Goal: Find contact information: Find contact information

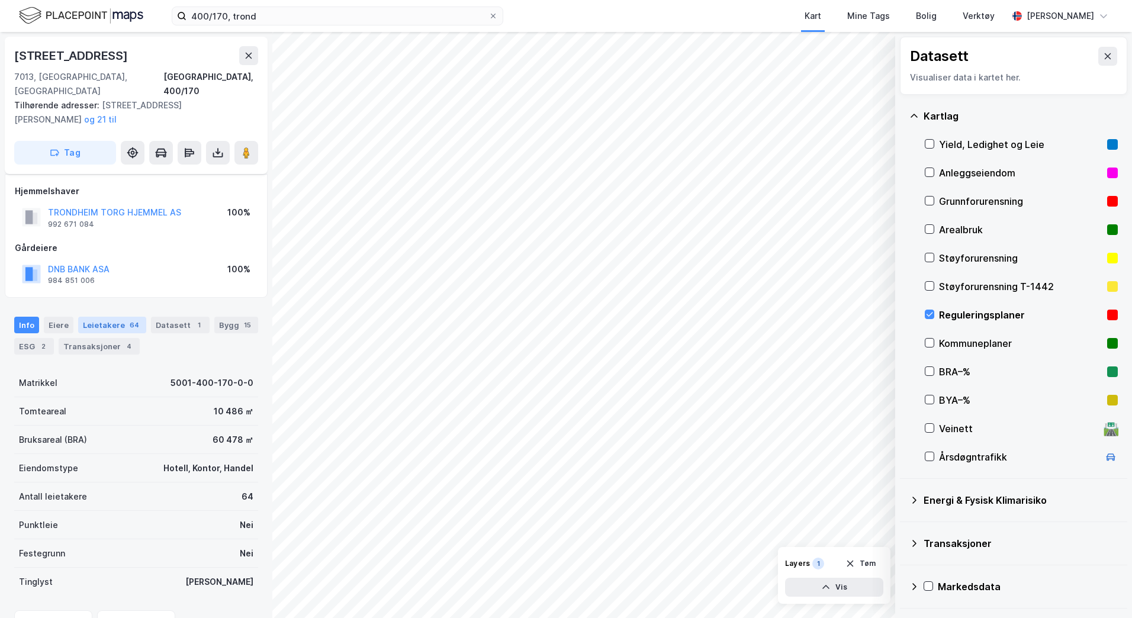
scroll to position [117, 0]
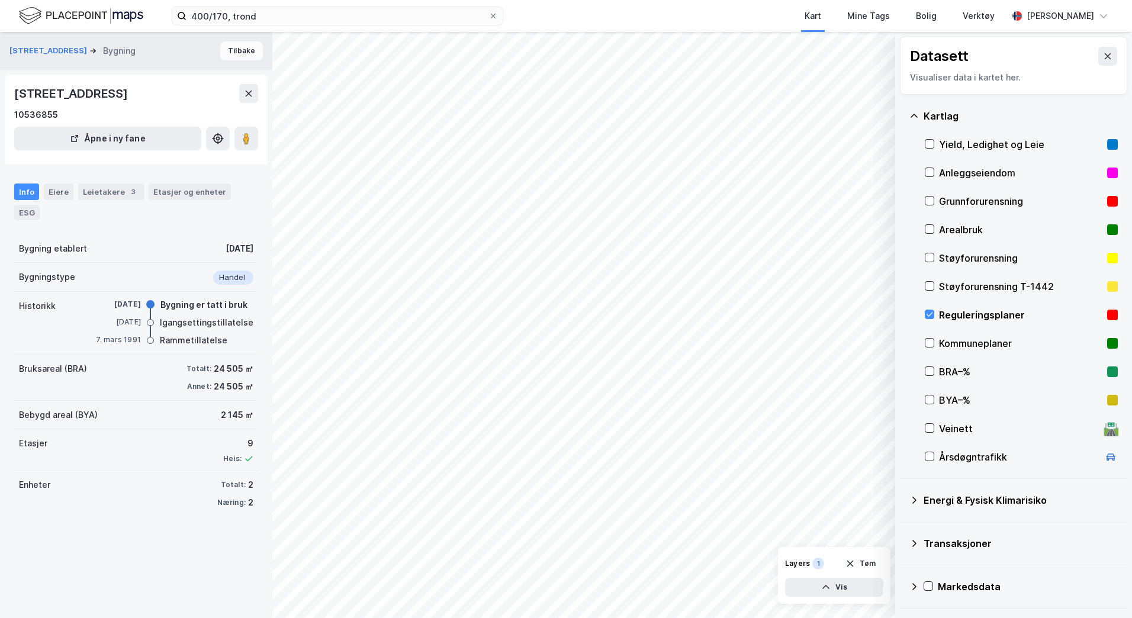
click at [228, 52] on button "Tilbake" at bounding box center [241, 50] width 43 height 19
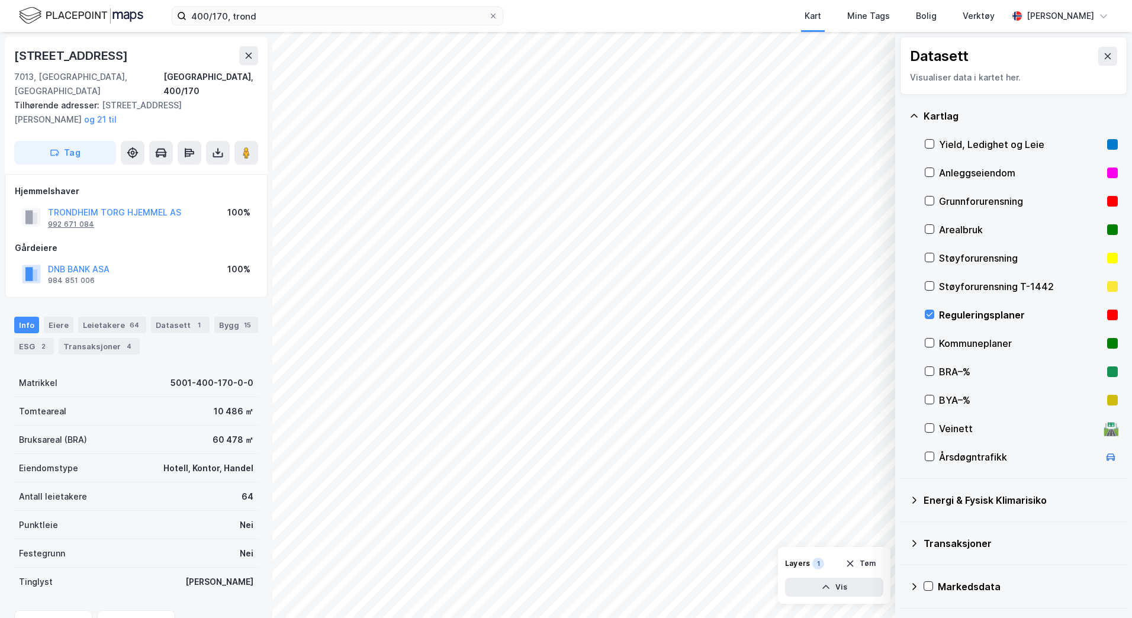
click at [76, 220] on div "992 671 084" at bounding box center [71, 224] width 46 height 9
